Goal: Information Seeking & Learning: Learn about a topic

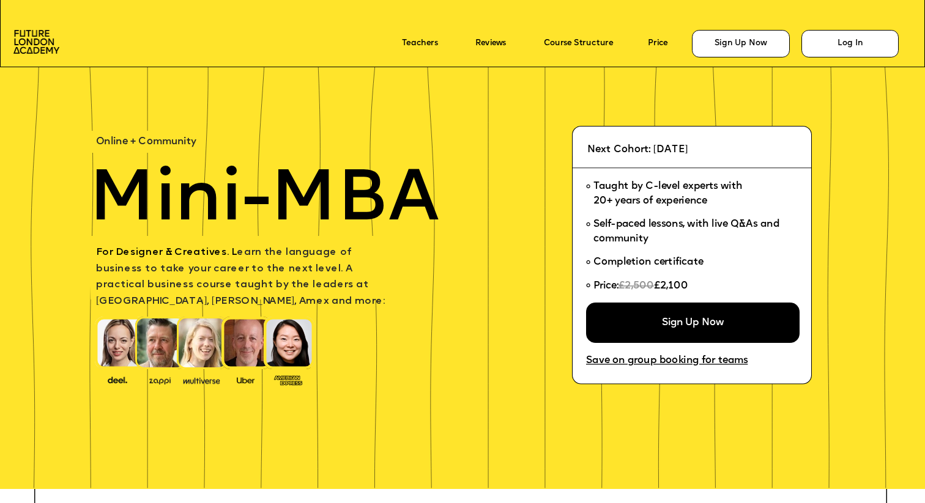
scroll to position [34, 0]
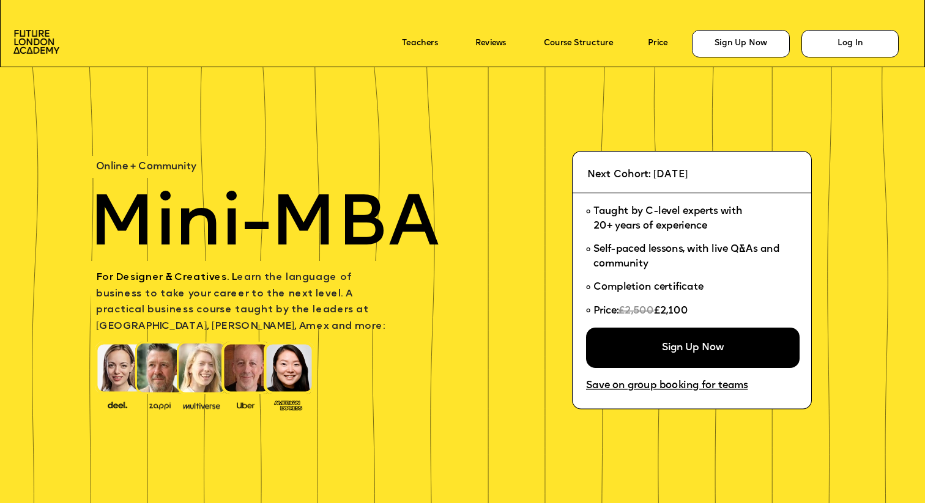
scroll to position [34, 0]
